Goal: Use online tool/utility

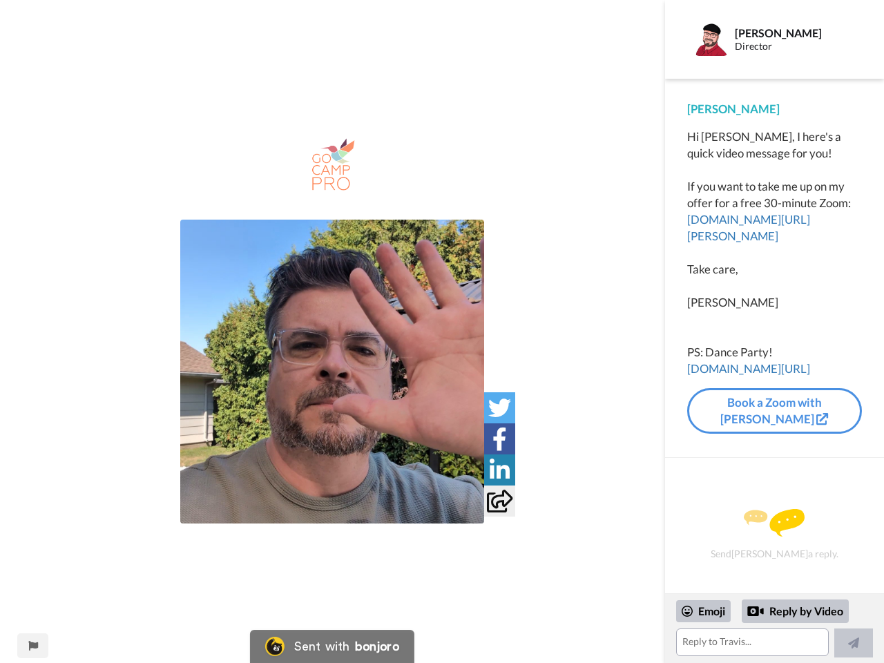
click at [332, 372] on img at bounding box center [332, 372] width 304 height 304
click at [499, 408] on icon at bounding box center [499, 407] width 23 height 23
click at [499, 439] on icon at bounding box center [500, 439] width 15 height 23
click at [499, 470] on icon at bounding box center [500, 470] width 20 height 23
click at [499, 501] on icon at bounding box center [500, 501] width 26 height 23
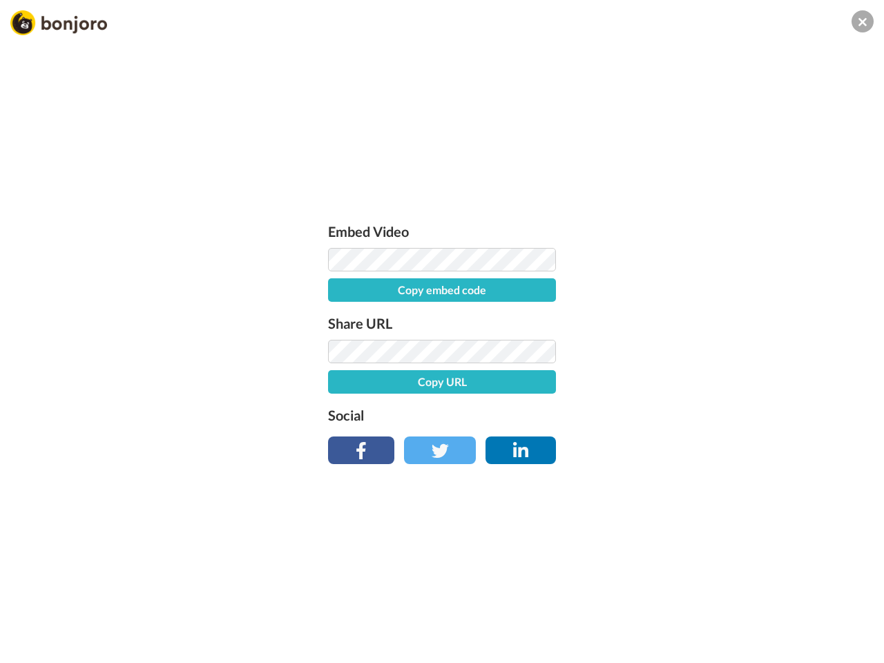
click at [32, 646] on div "Embed Video Copy embed code Share URL Copy URL Social" at bounding box center [442, 406] width 884 height 663
click at [774, 629] on div "Embed Video Copy embed code Share URL Copy URL Social" at bounding box center [442, 406] width 884 height 663
click at [704, 611] on div "Embed Video Copy embed code Share URL Copy URL Social" at bounding box center [442, 406] width 884 height 663
click at [796, 611] on div "Embed Video Copy embed code Share URL Copy URL Social" at bounding box center [442, 406] width 884 height 663
click at [854, 643] on div "Embed Video Copy embed code Share URL Copy URL Social" at bounding box center [442, 406] width 884 height 663
